Goal: Complete application form: Complete application form

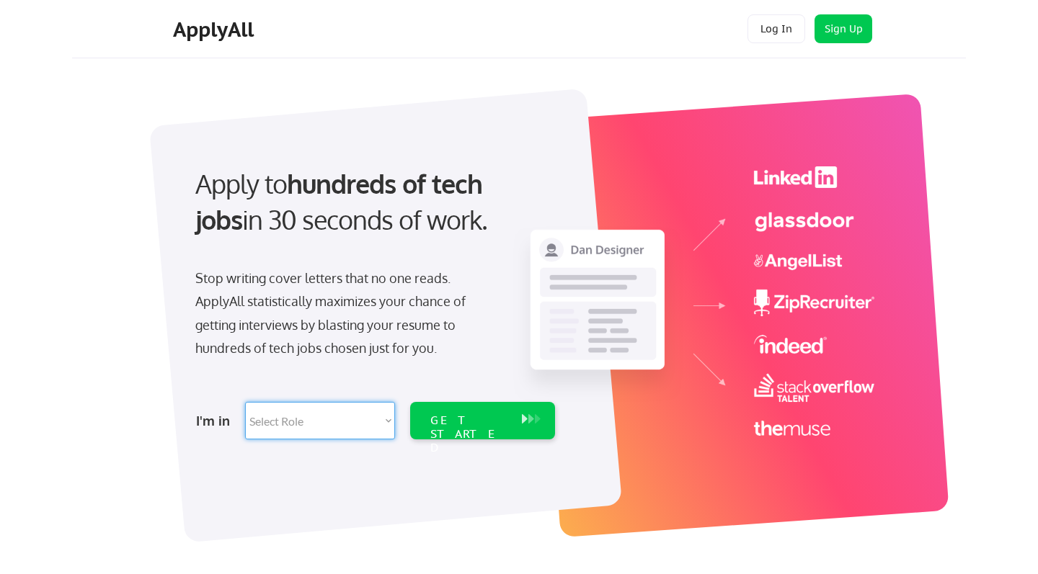
select select ""engineering""
click at [457, 416] on div "GET STARTED" at bounding box center [468, 435] width 77 height 42
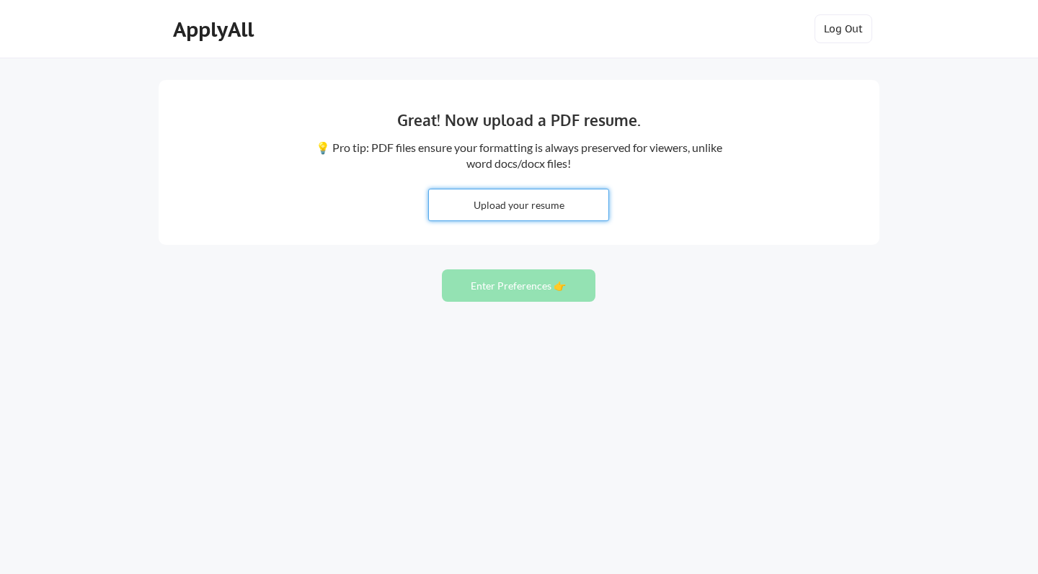
click at [543, 204] on input "file" at bounding box center [518, 205] width 179 height 31
type input "C:\fakepath\Madan_Nain_Oct_04_2025.pdf"
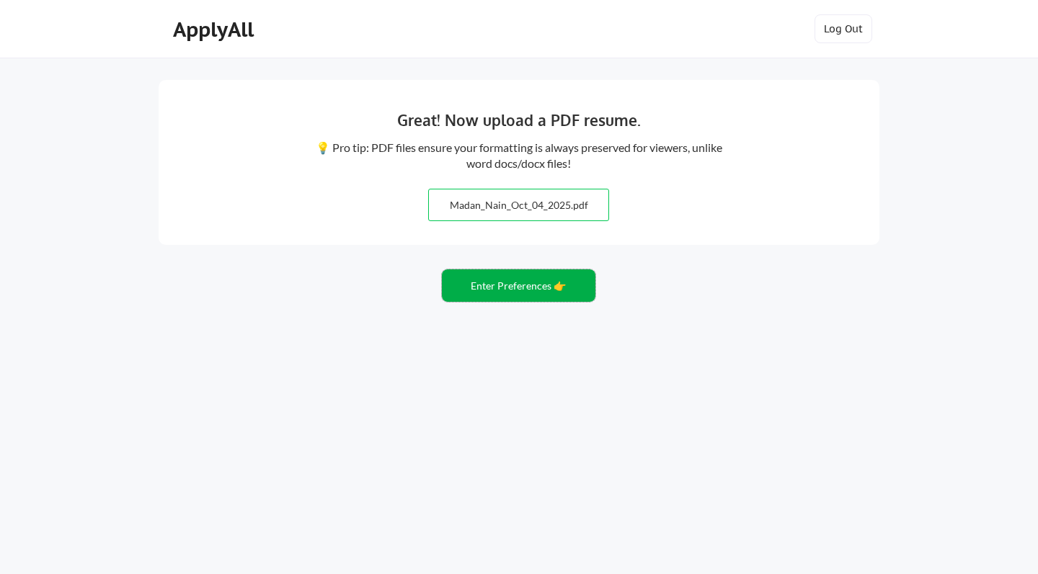
click at [500, 290] on button "Enter Preferences 👉" at bounding box center [518, 286] width 153 height 32
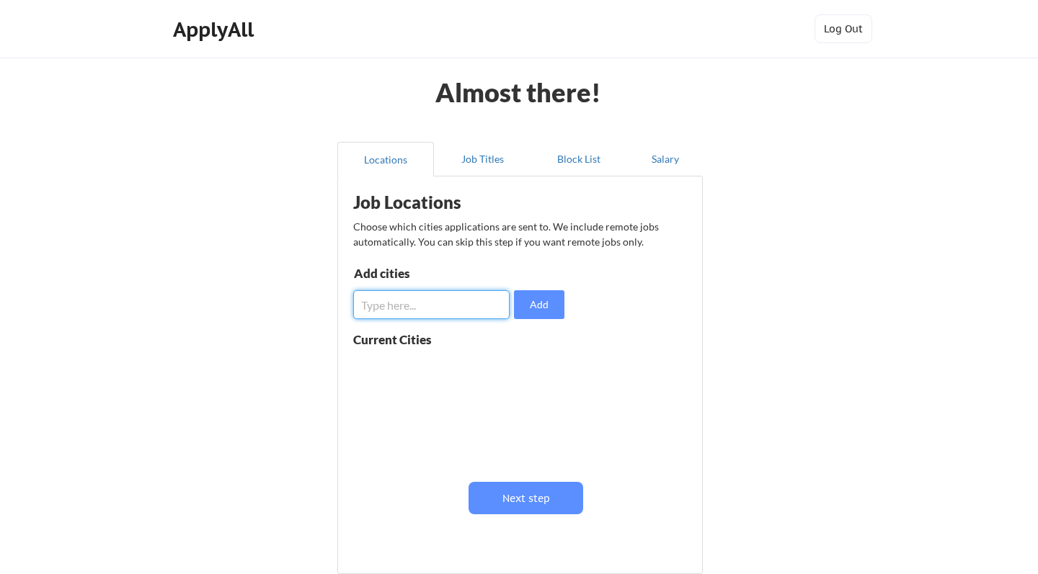
click at [482, 309] on input "input" at bounding box center [431, 304] width 156 height 29
type input "[GEOGRAPHIC_DATA], [GEOGRAPHIC_DATA]"
click at [545, 309] on button "Add" at bounding box center [539, 304] width 50 height 29
click at [406, 298] on input "input" at bounding box center [431, 304] width 156 height 29
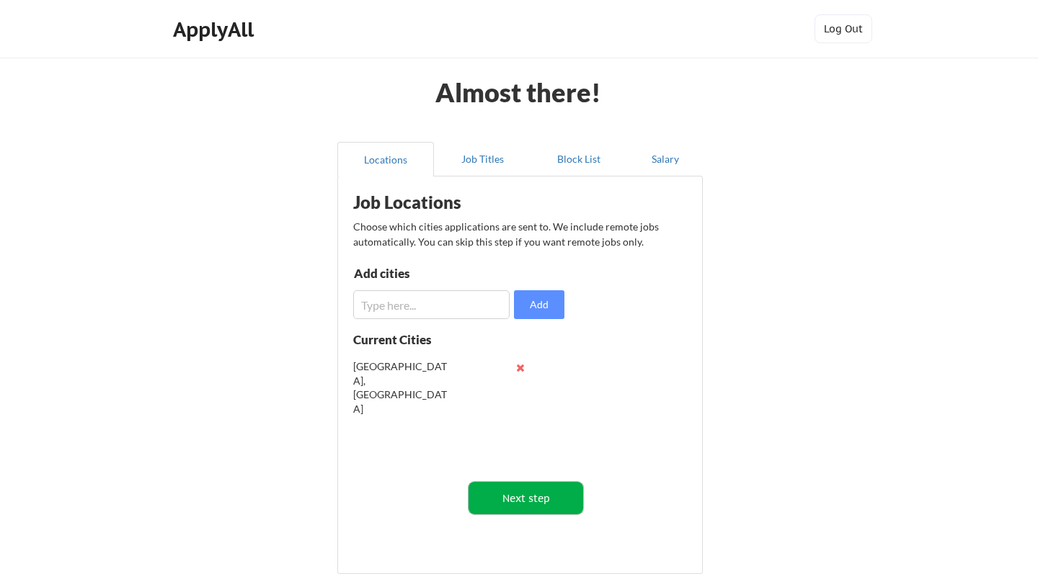
click at [529, 509] on button "Next step" at bounding box center [525, 498] width 115 height 32
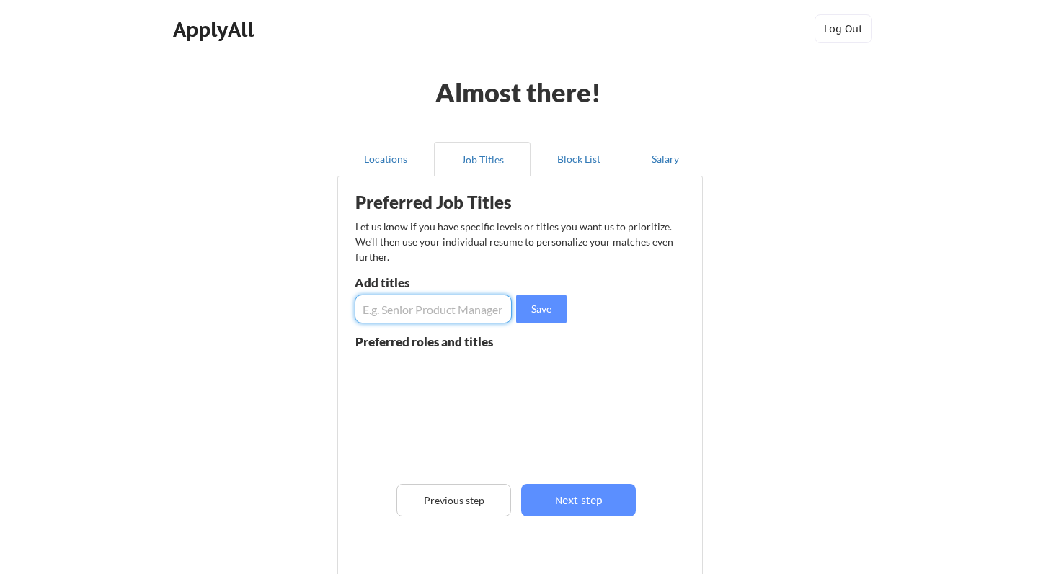
click at [478, 316] on input "input" at bounding box center [433, 309] width 157 height 29
type input "Software Engineer"
click at [551, 313] on button "Save" at bounding box center [541, 309] width 50 height 29
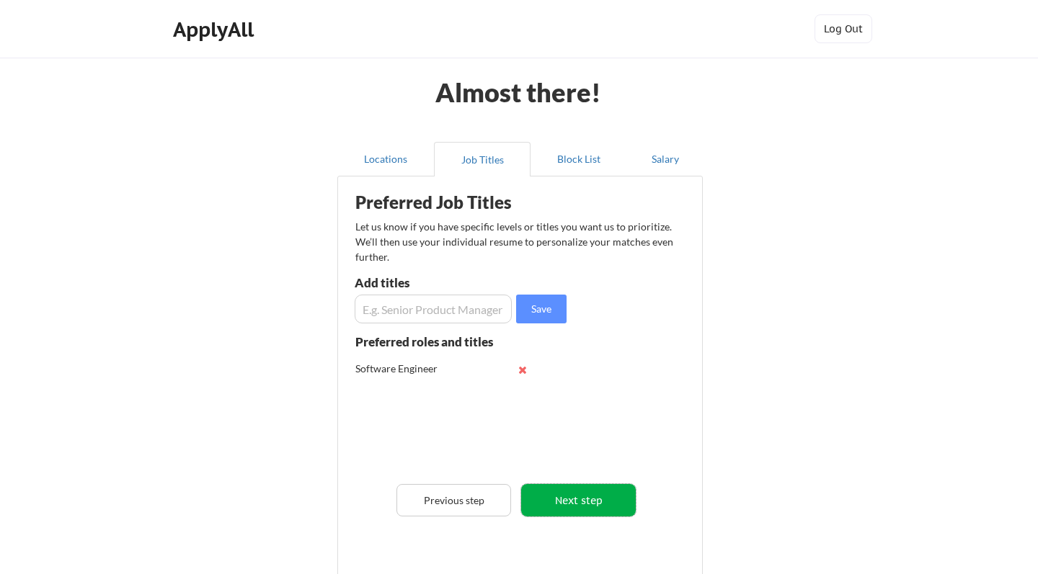
click at [600, 494] on button "Next step" at bounding box center [578, 500] width 115 height 32
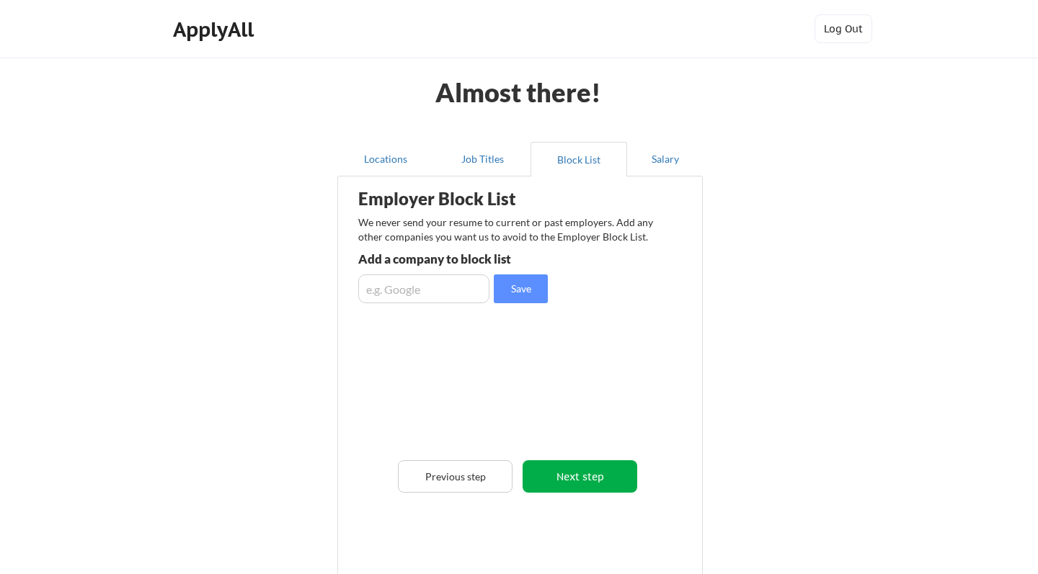
click at [595, 471] on button "Next step" at bounding box center [579, 476] width 115 height 32
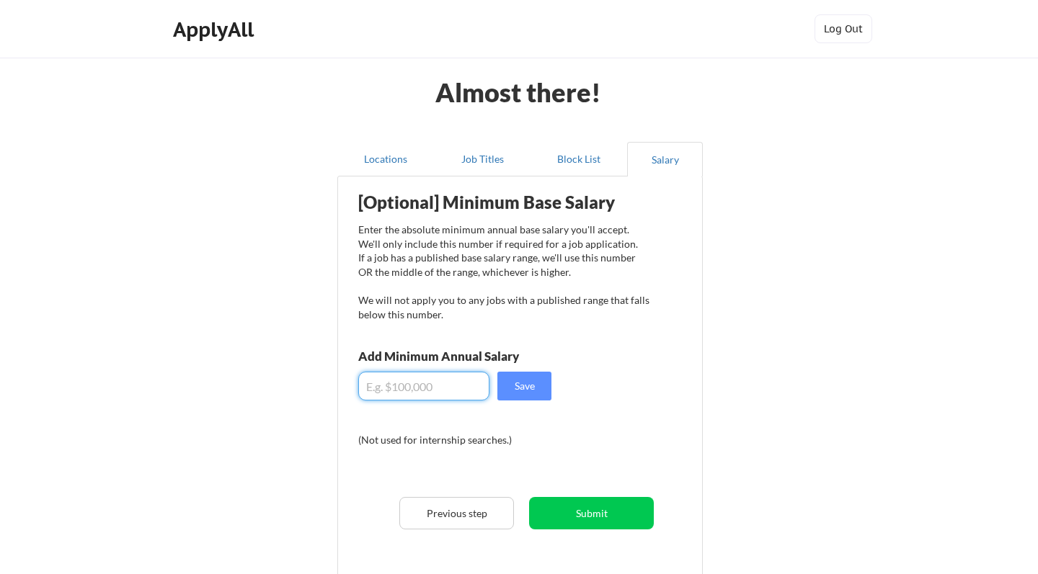
click at [458, 387] on input "input" at bounding box center [423, 386] width 131 height 29
type input "$180,000"
click at [534, 380] on button "Save" at bounding box center [524, 386] width 54 height 29
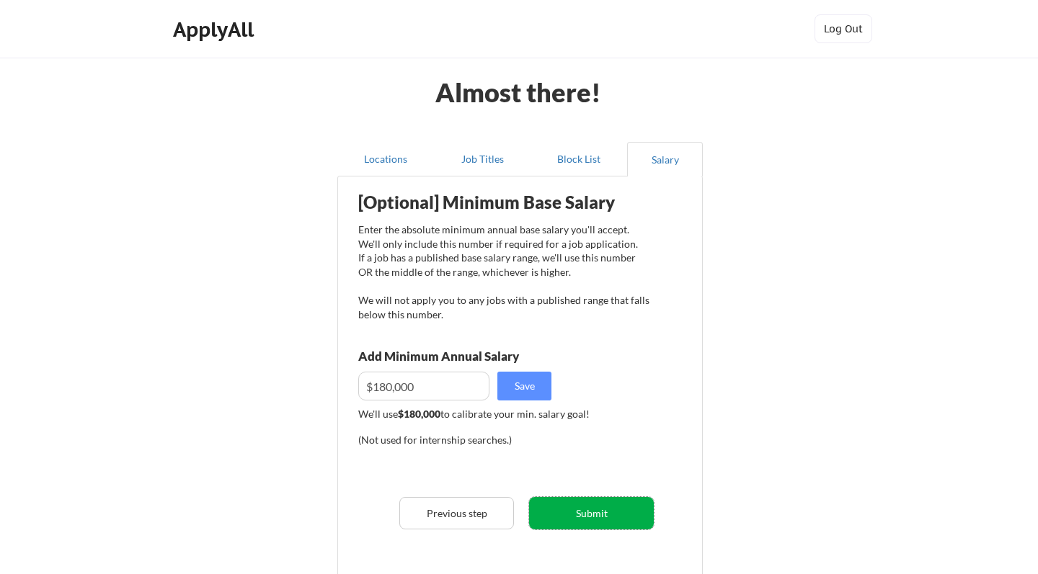
click at [596, 515] on button "Submit" at bounding box center [591, 513] width 125 height 32
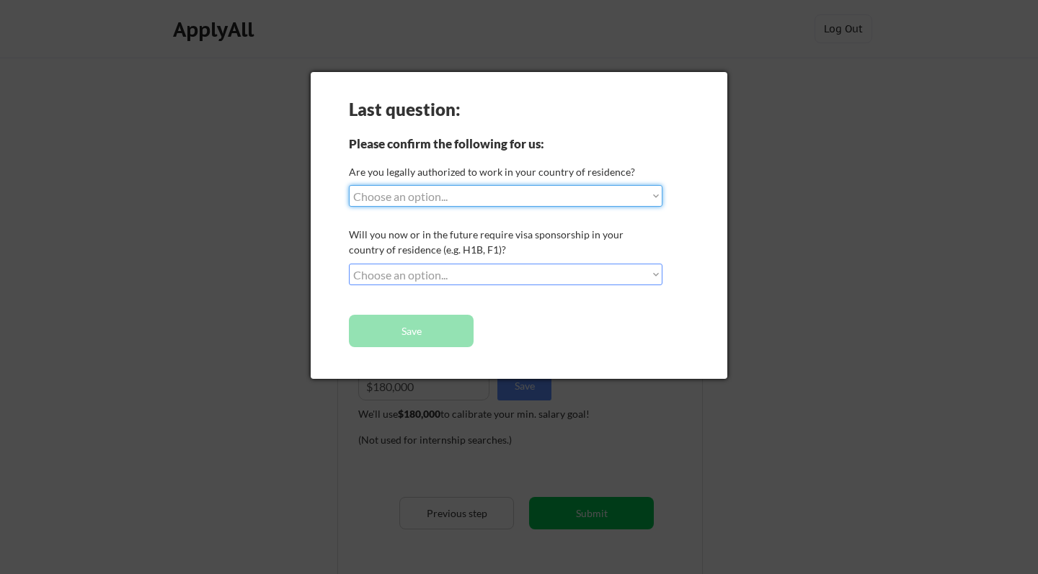
select select ""yes__i_am_a_[DEMOGRAPHIC_DATA]""
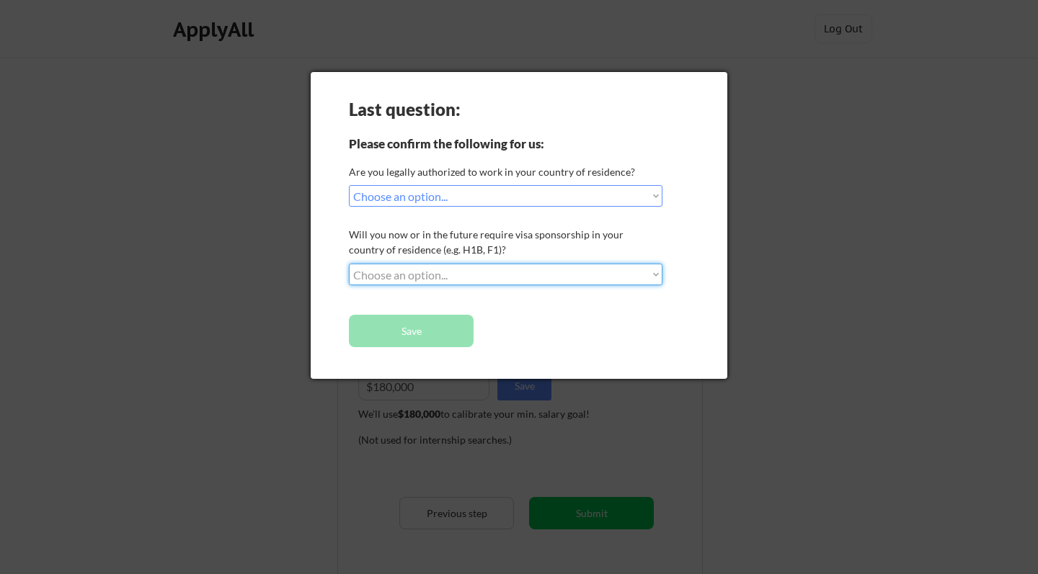
select select ""no__i_will_not_need_sponsorship""
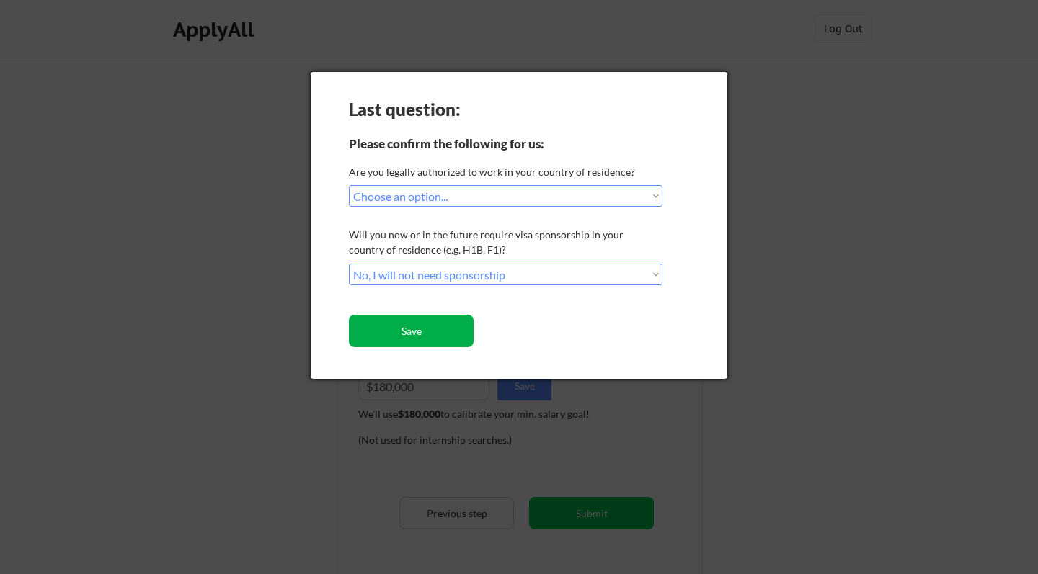
click at [427, 325] on button "Save" at bounding box center [411, 331] width 125 height 32
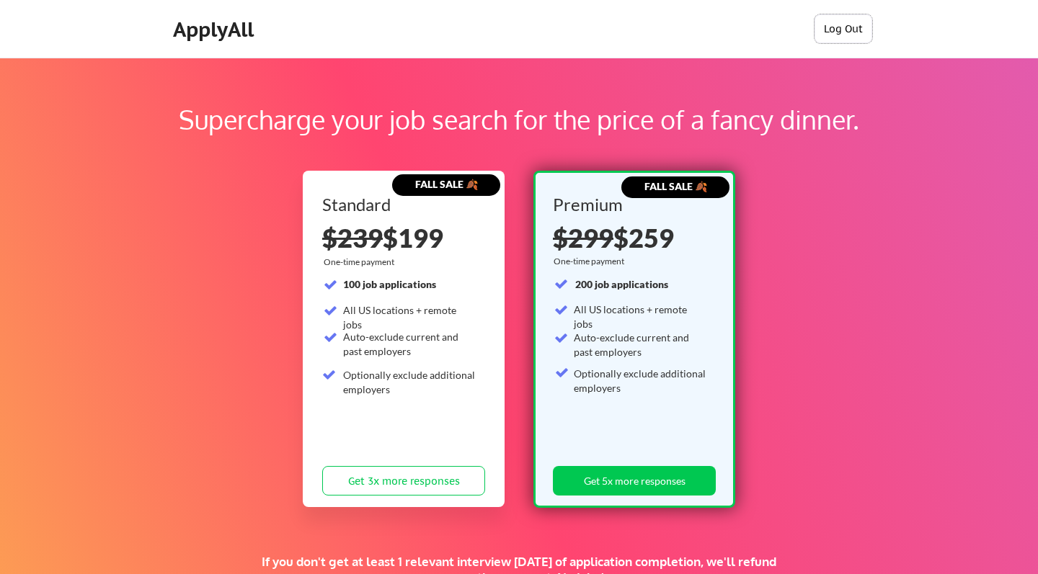
drag, startPoint x: 847, startPoint y: 25, endPoint x: 847, endPoint y: 43, distance: 18.0
click at [847, 25] on button "Log Out" at bounding box center [843, 28] width 58 height 29
